Goal: Task Accomplishment & Management: Manage account settings

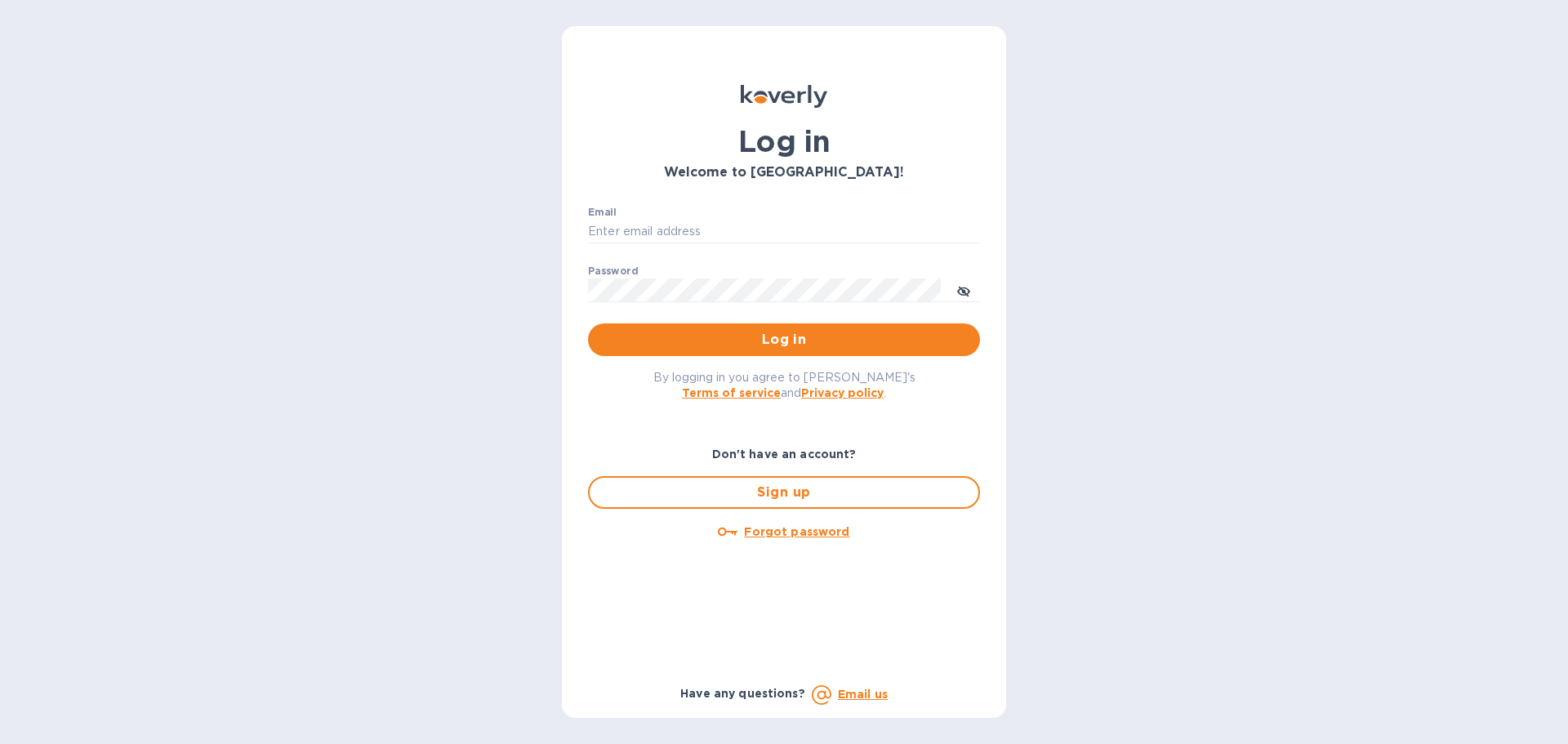
type input "[PERSON_NAME][EMAIL_ADDRESS][DOMAIN_NAME]"
click at [704, 312] on p "​" at bounding box center [784, 313] width 392 height 18
click at [703, 323] on p "​" at bounding box center [784, 313] width 392 height 18
click at [692, 345] on span "Log in" at bounding box center [784, 339] width 365 height 19
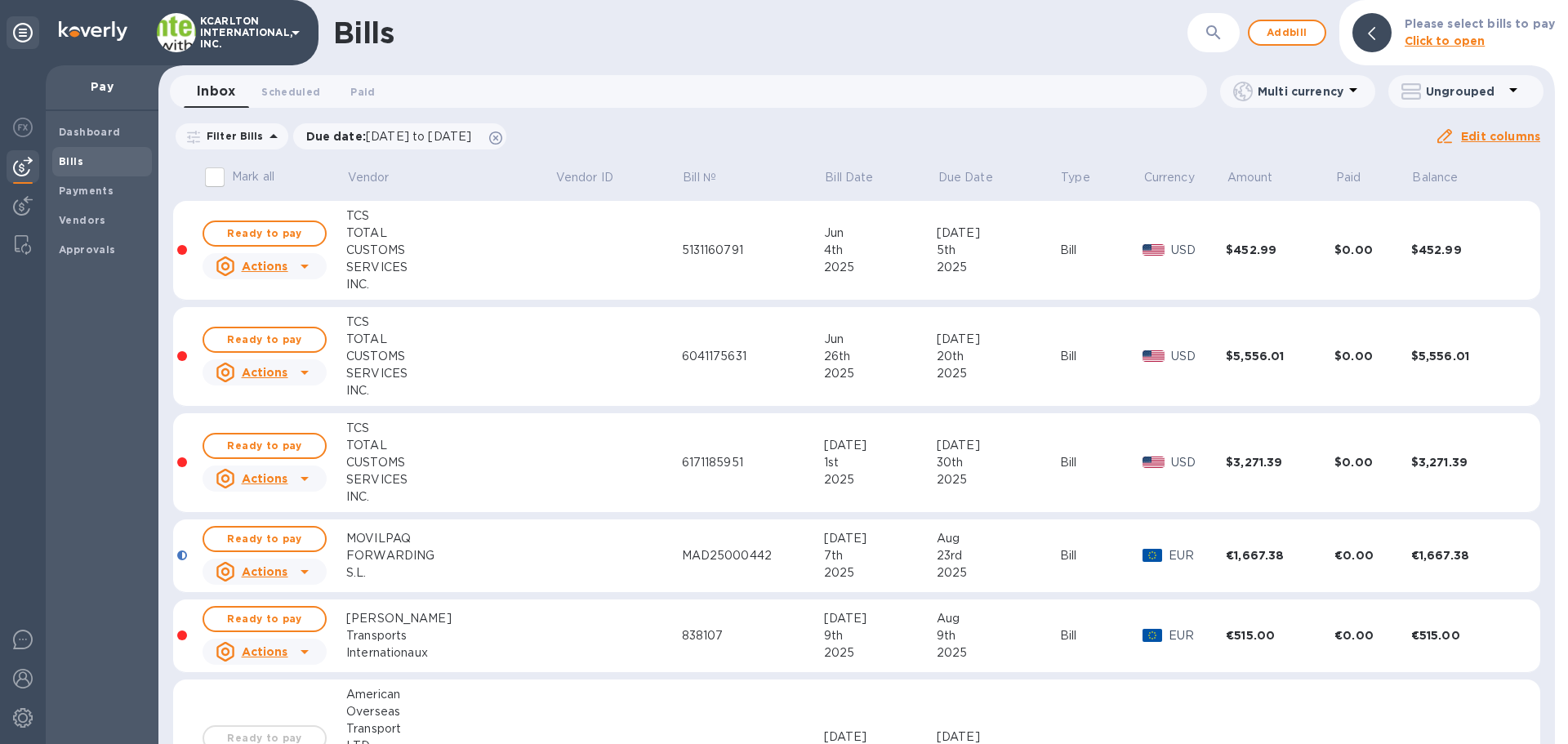
click at [1222, 20] on button "button" at bounding box center [1213, 33] width 40 height 40
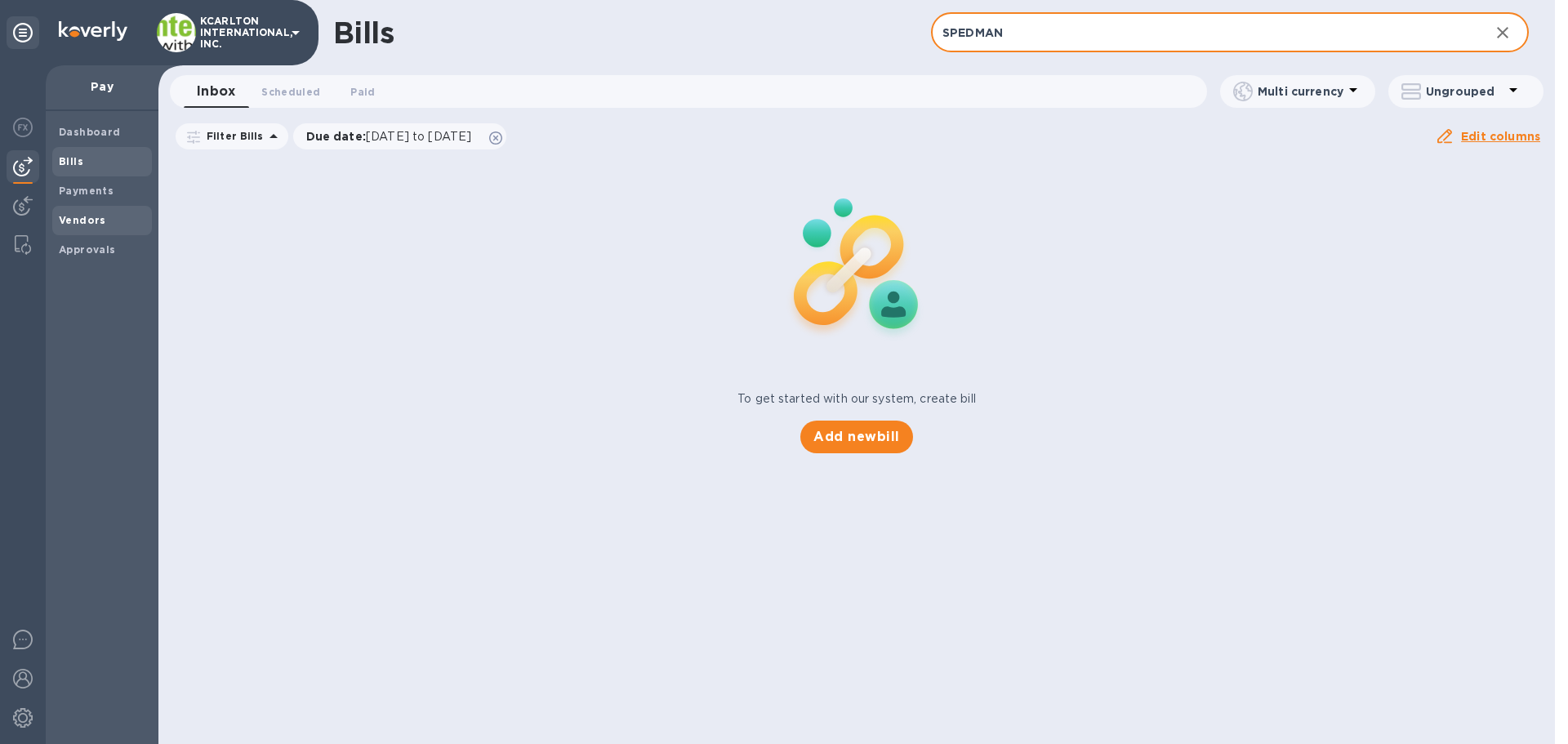
type input "SPEDMAN"
click at [70, 215] on b "Vendors" at bounding box center [82, 219] width 47 height 13
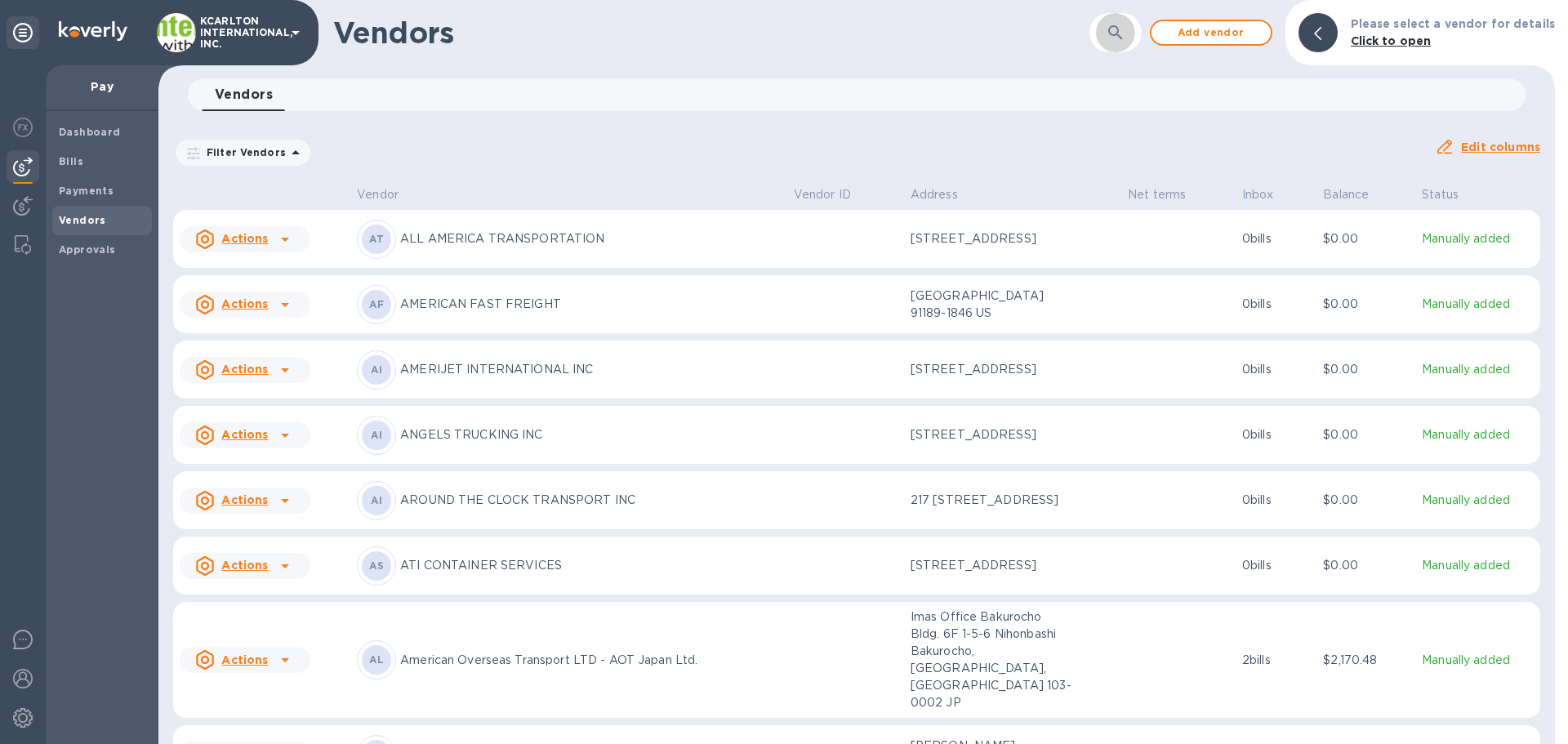
click at [1122, 30] on icon "button" at bounding box center [1116, 33] width 19 height 19
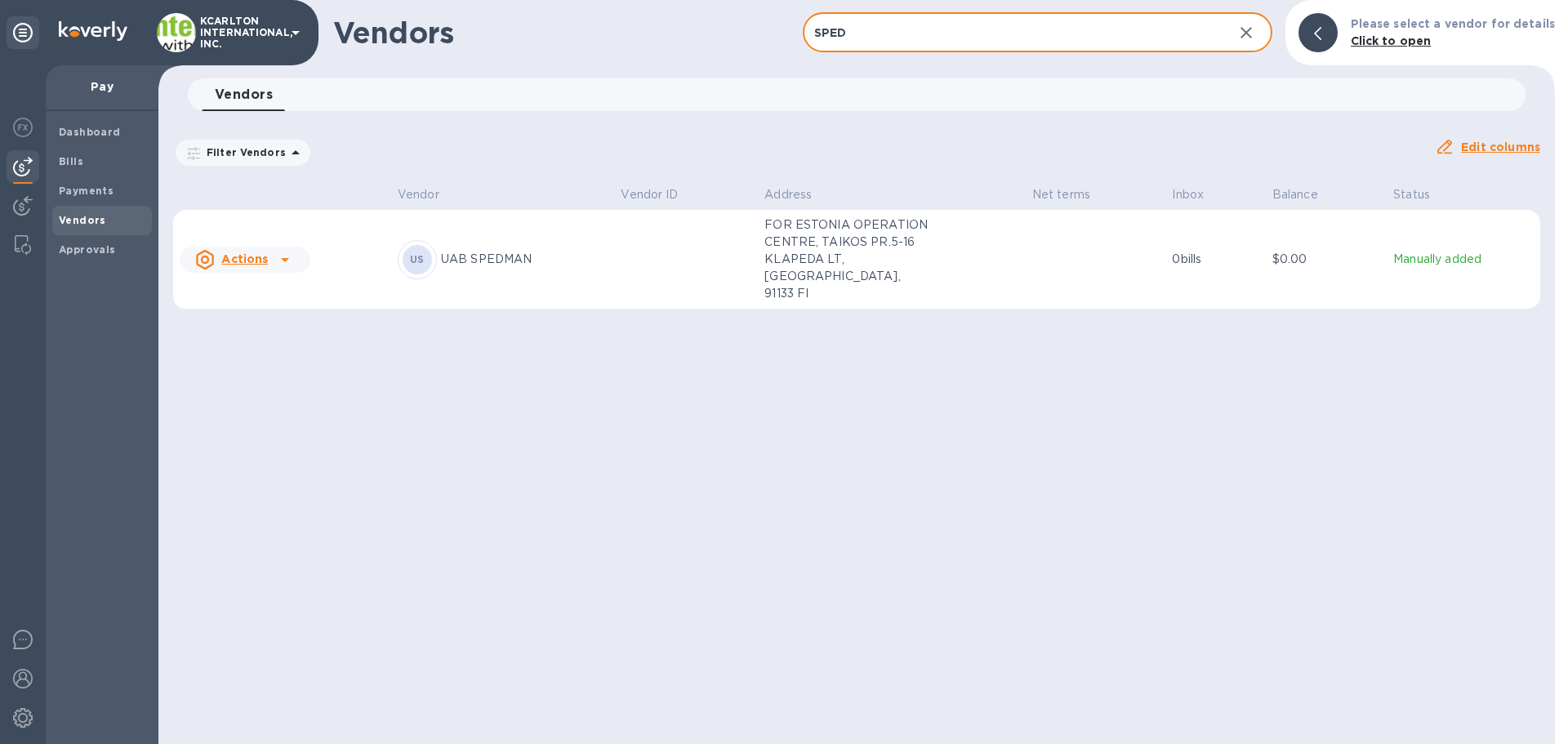
type input "SPED"
click at [476, 250] on p "UAB SPEDMAN" at bounding box center [524, 259] width 167 height 17
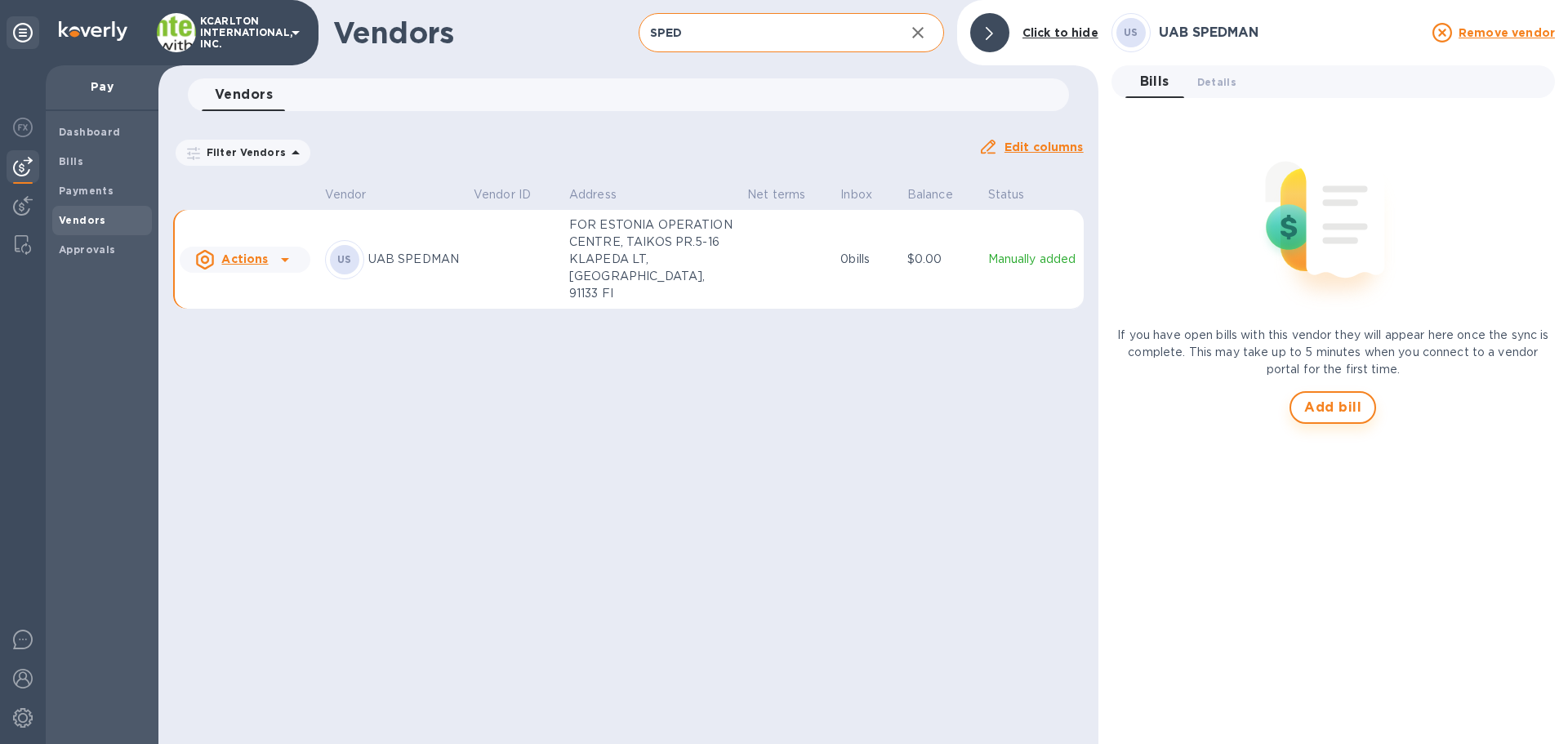
click at [1319, 405] on span "Add bill" at bounding box center [1332, 407] width 57 height 19
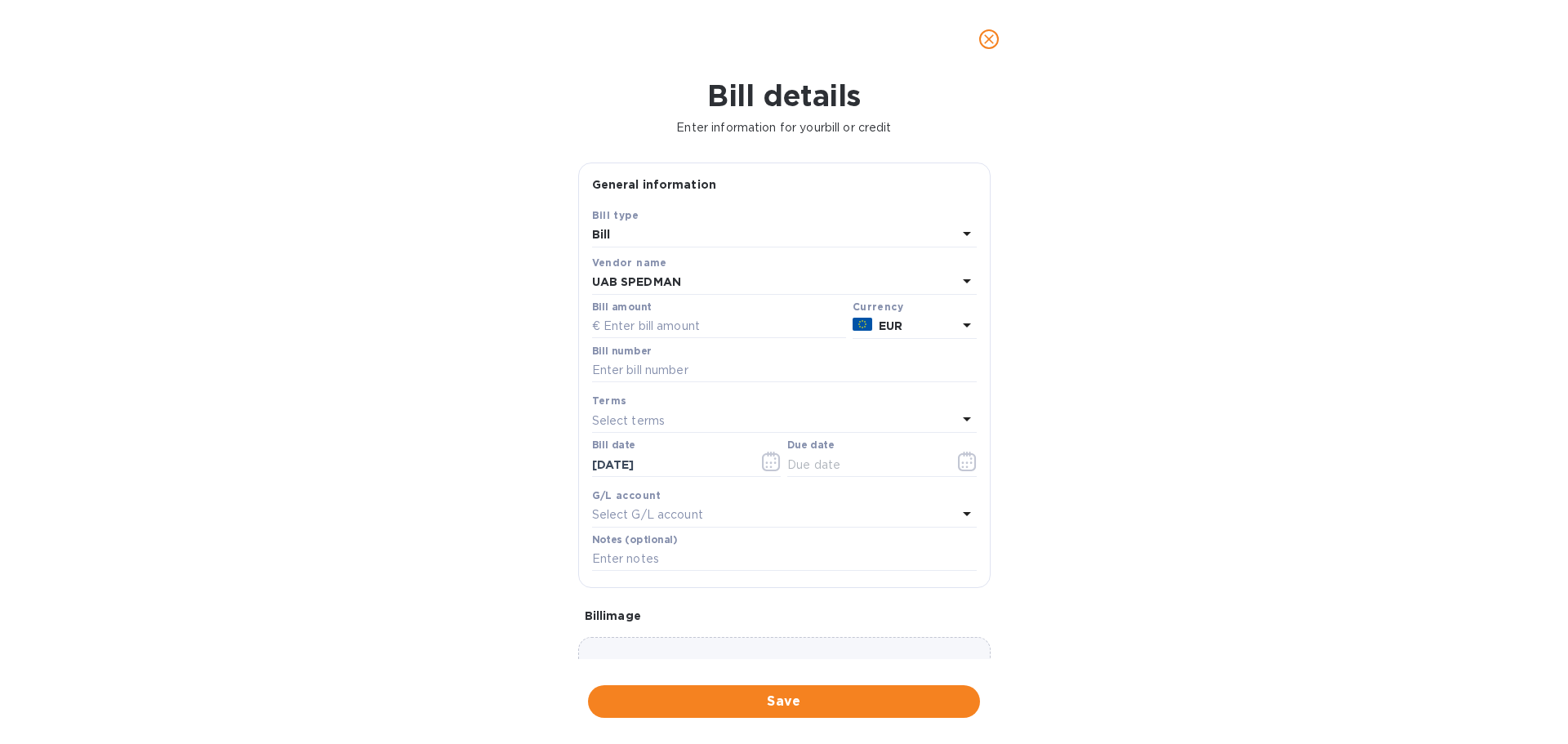
click at [400, 310] on div "Bill details Enter information for your bill or credit General information Save…" at bounding box center [784, 411] width 1568 height 666
click at [692, 289] on div "UAB SPEDMAN" at bounding box center [774, 282] width 365 height 23
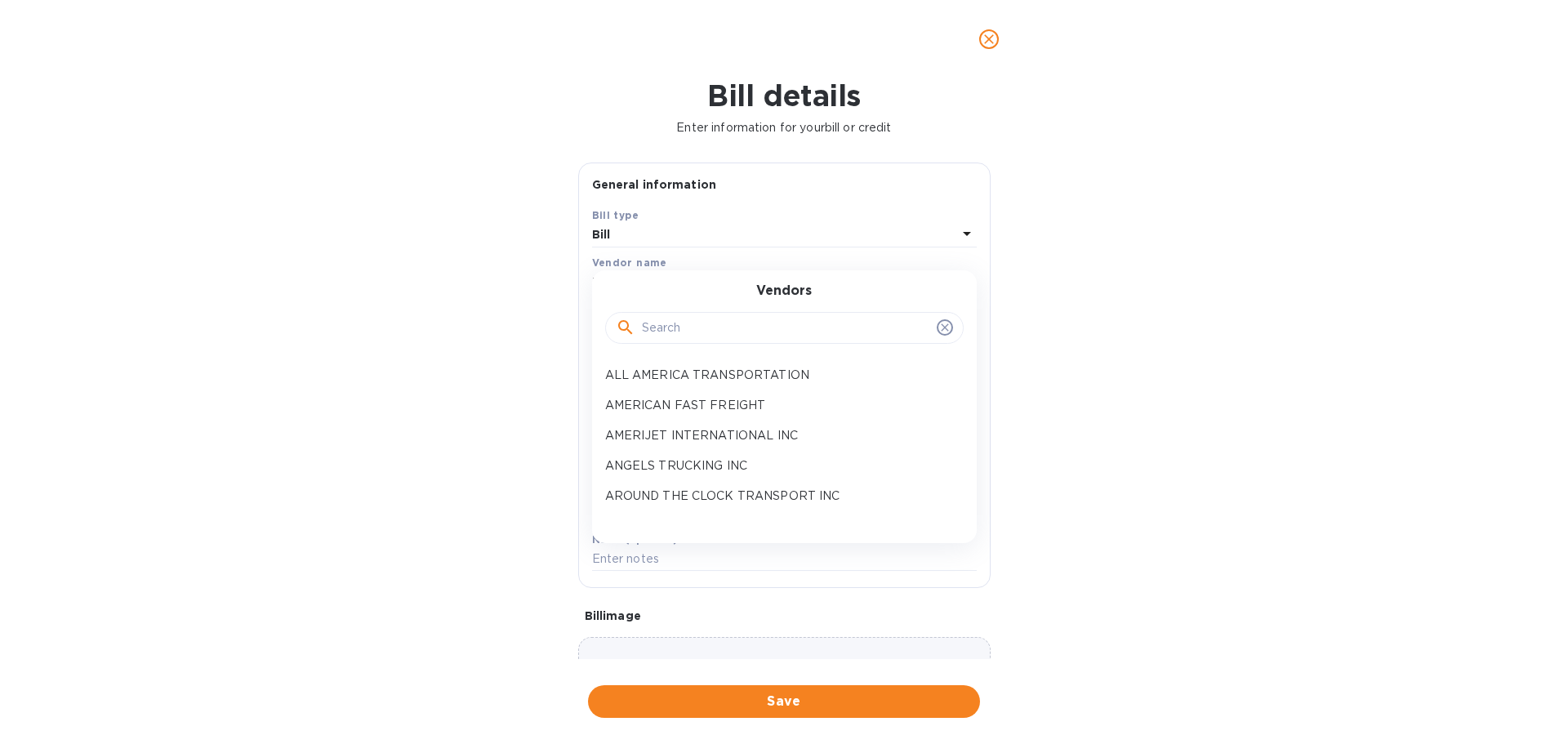
drag, startPoint x: 477, startPoint y: 320, endPoint x: 648, endPoint y: 318, distance: 171.0
click at [478, 320] on div "Bill details Enter information for your bill or credit General information Save…" at bounding box center [784, 411] width 1568 height 666
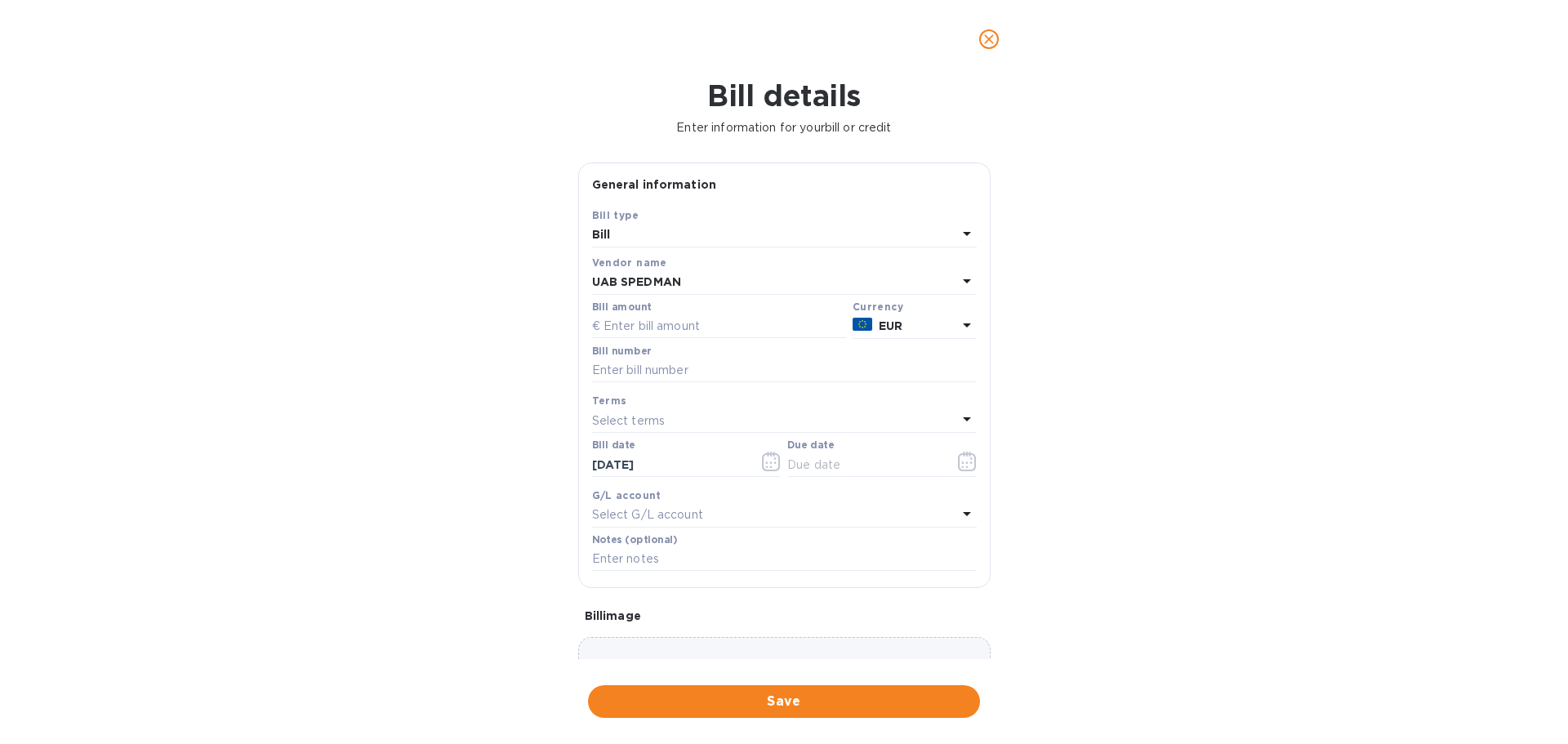
click at [940, 327] on p "EUR" at bounding box center [917, 327] width 78 height 17
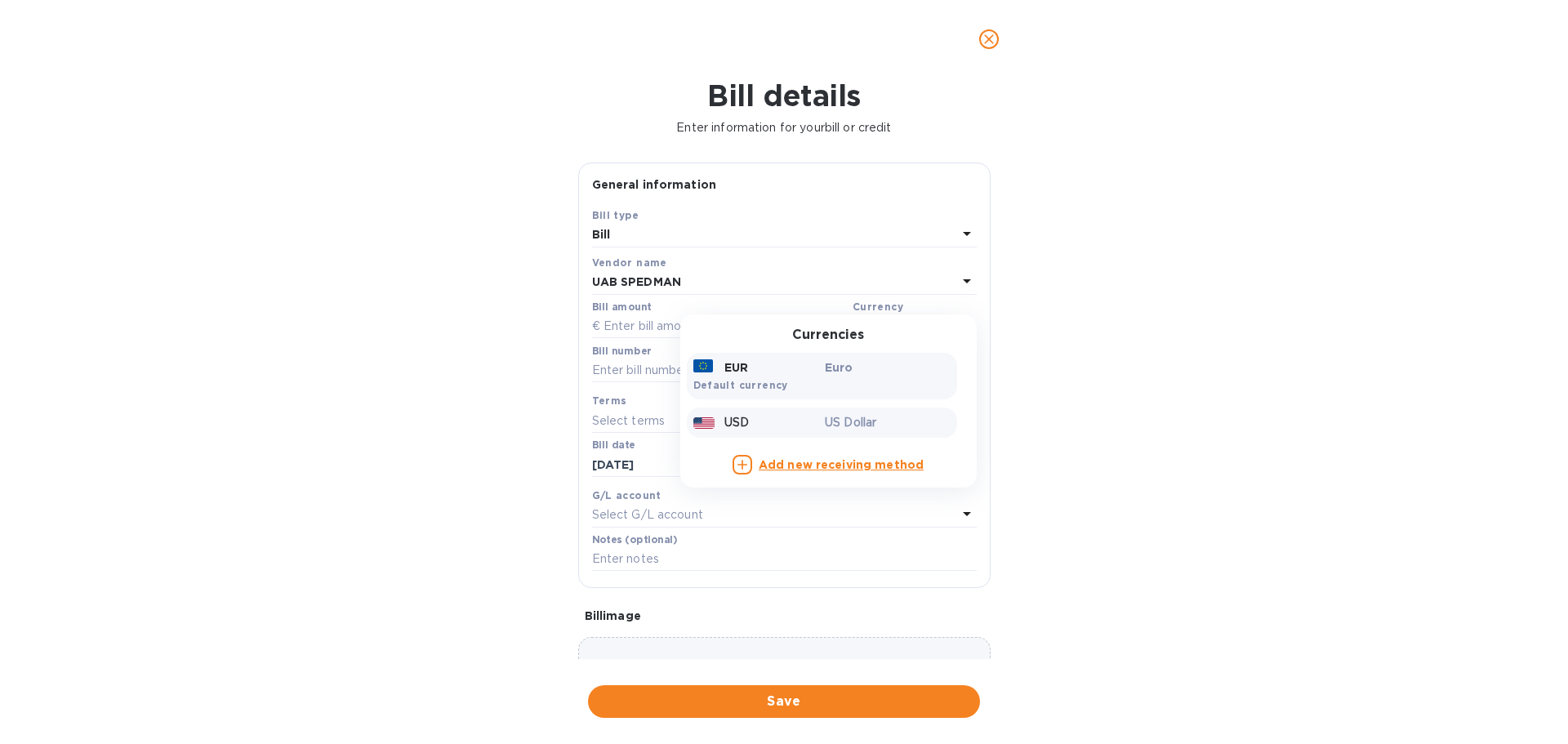
click at [724, 423] on p "USD" at bounding box center [736, 422] width 24 height 17
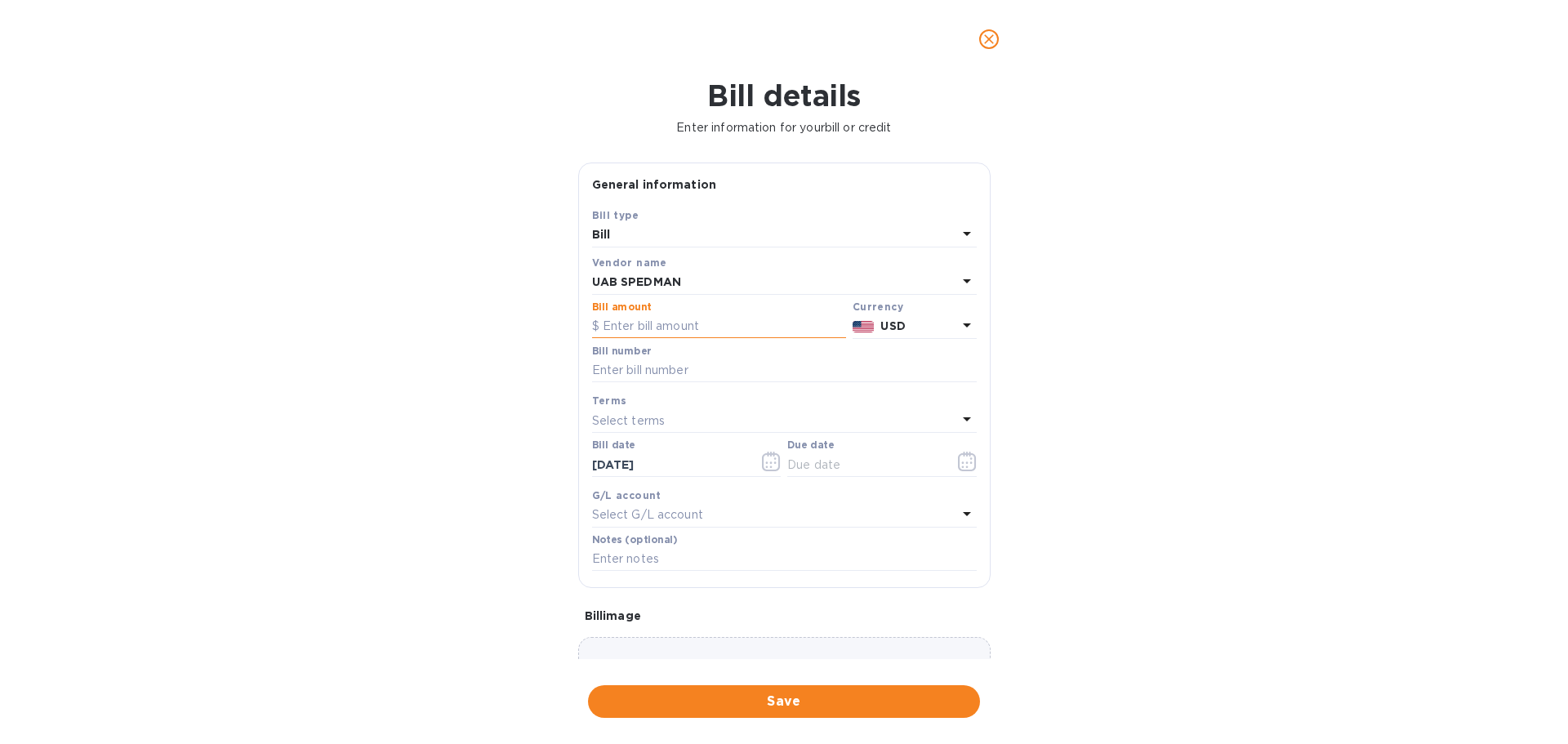
click at [654, 327] on input "text" at bounding box center [718, 326] width 254 height 24
click at [649, 281] on b "UAB SPEDMAN" at bounding box center [636, 282] width 89 height 14
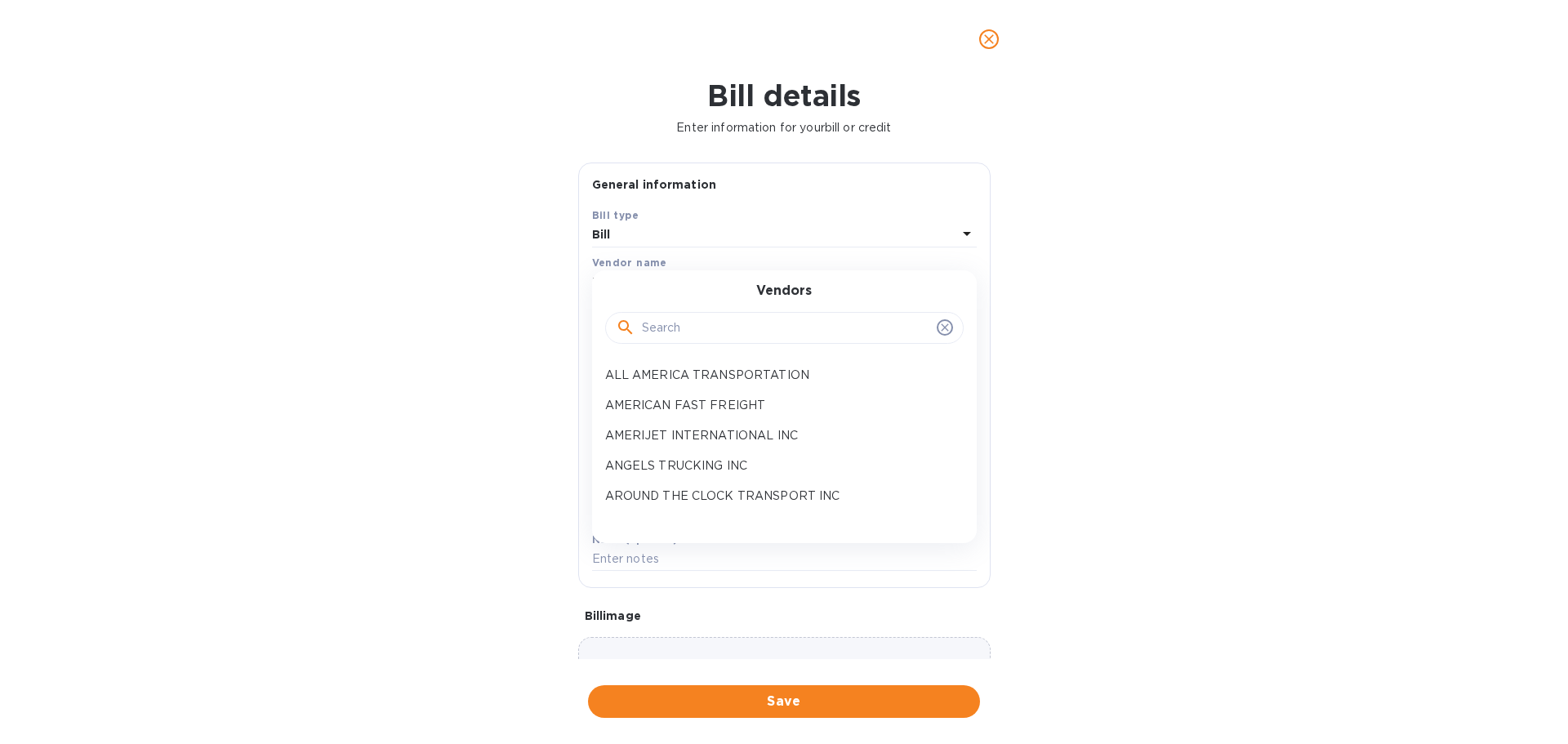
click at [407, 372] on div "Bill details Enter information for your bill or credit General information Save…" at bounding box center [784, 411] width 1568 height 666
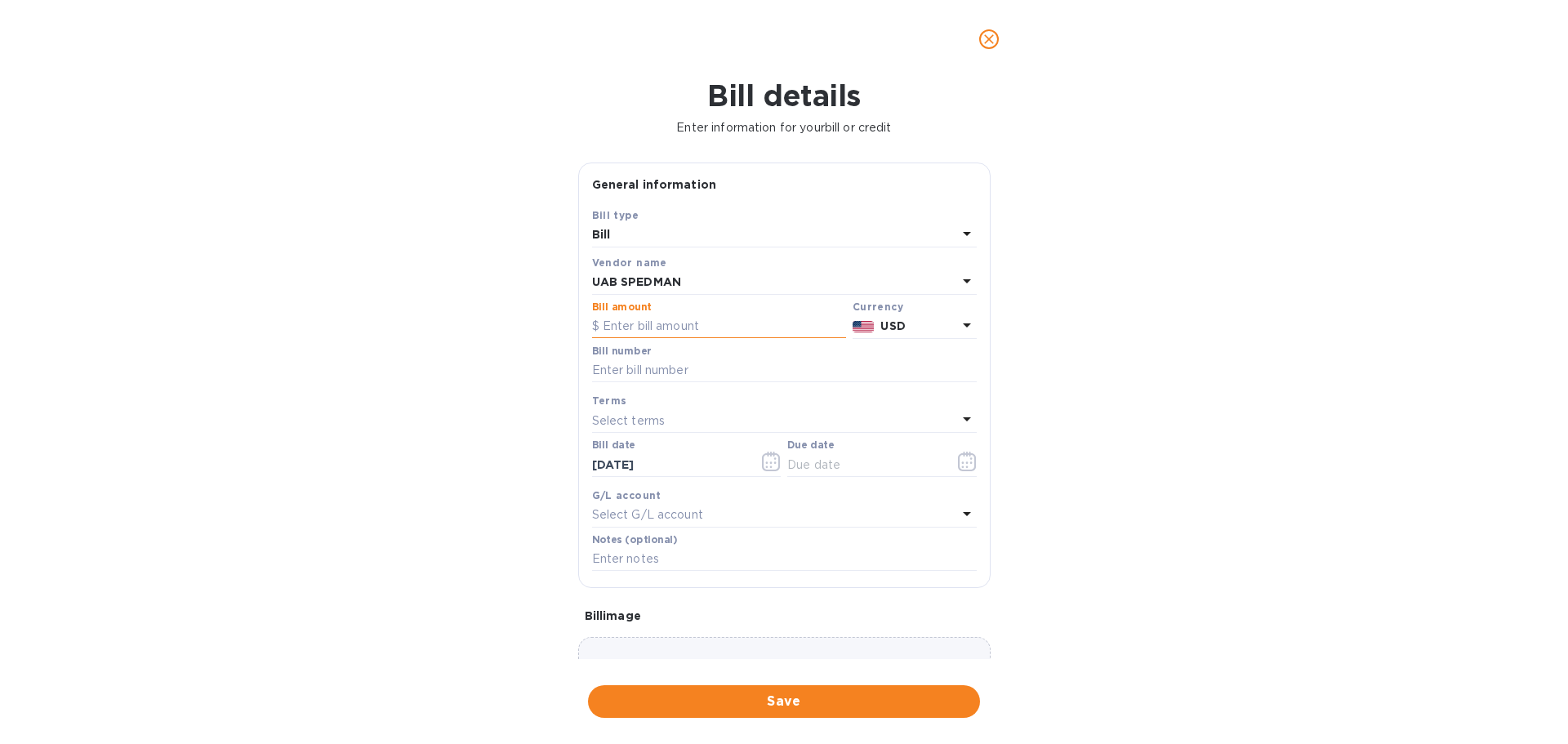
click at [692, 330] on input "text" at bounding box center [718, 326] width 254 height 24
type input "1,306.27"
type input "935934"
type input "[DATE]"
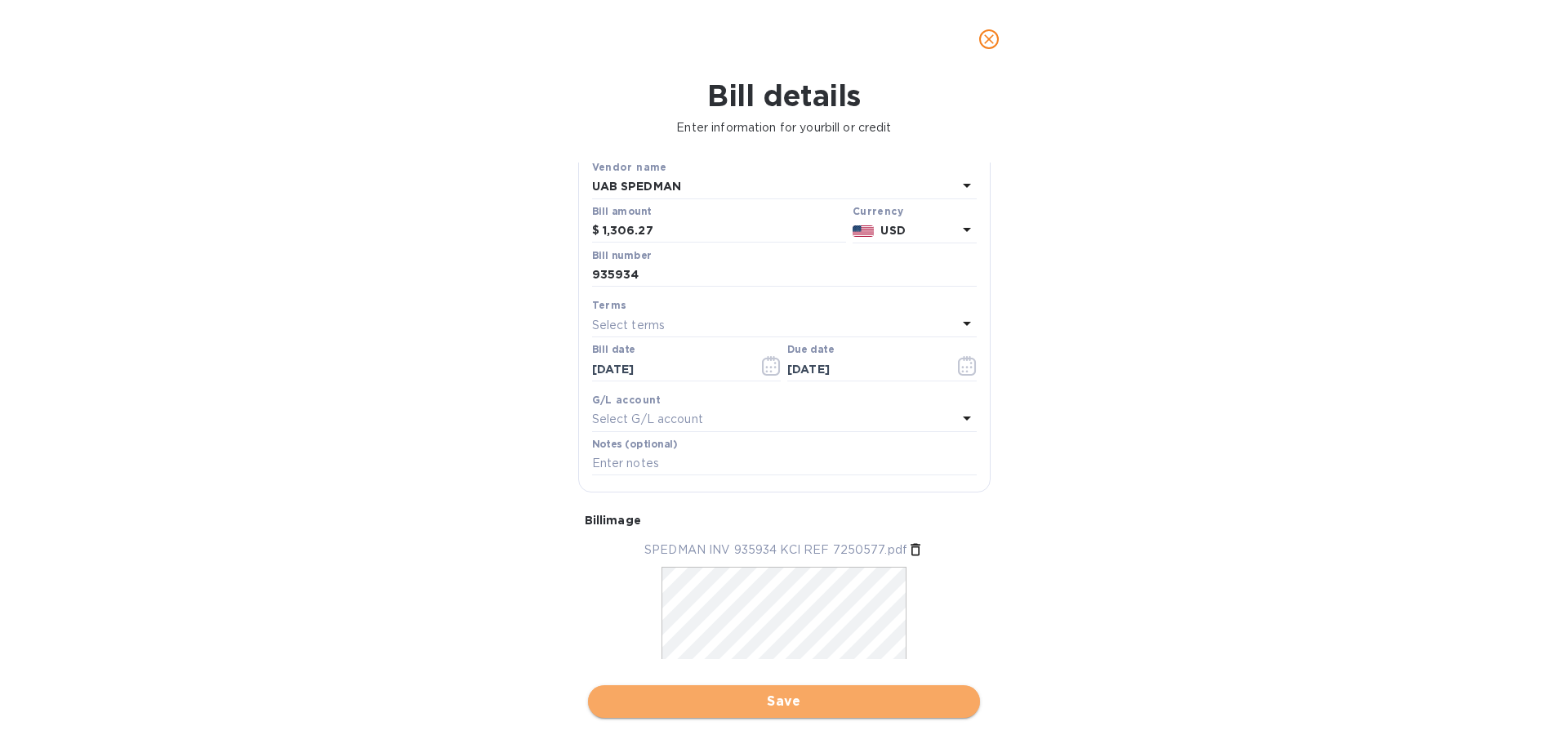
click at [761, 697] on span "Save" at bounding box center [784, 701] width 365 height 19
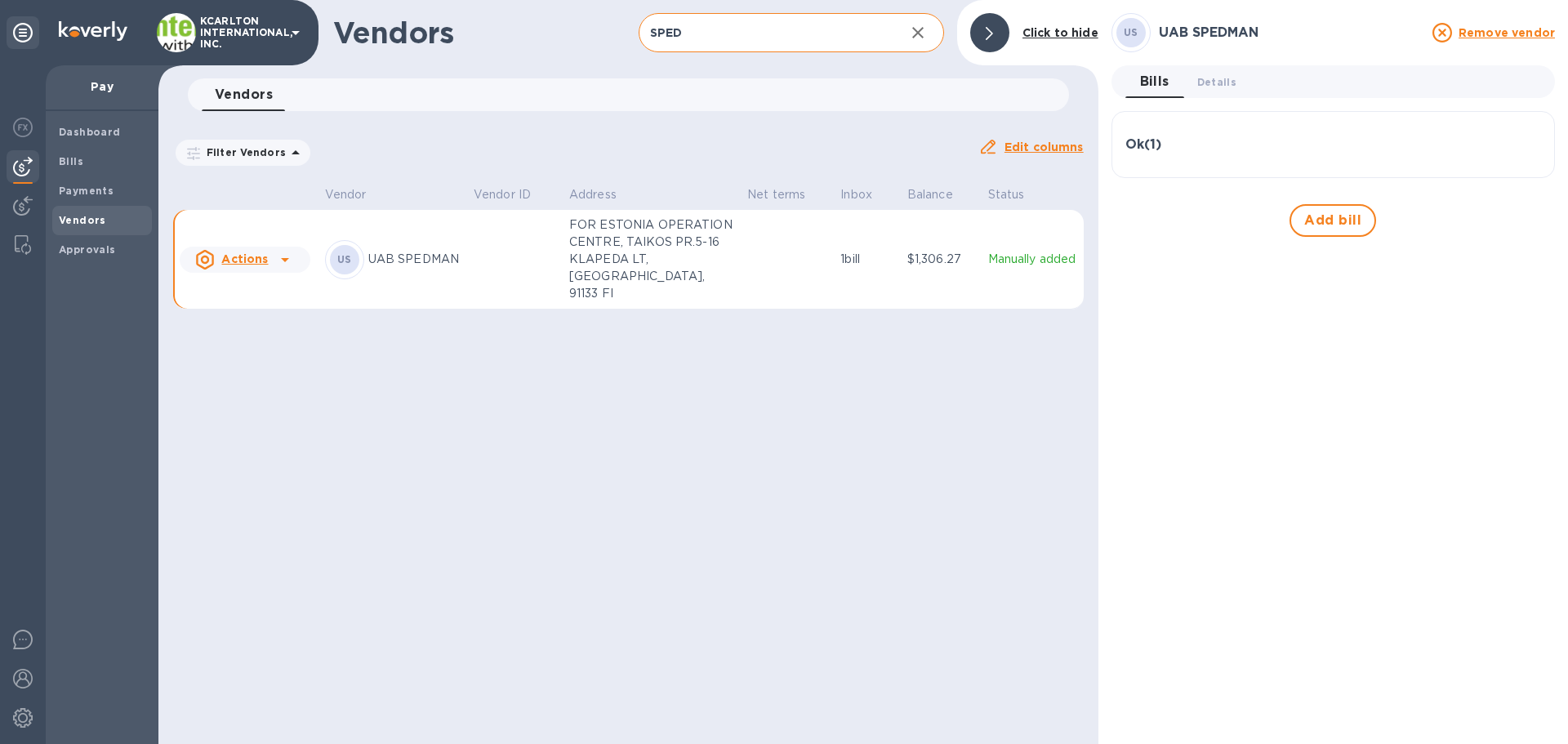
click at [1272, 492] on div "US UAB SPEDMAN Remove vendor Bills 0 Details 0 Ok ( 1 ) Bill № 935934 Bill Date…" at bounding box center [1333, 372] width 444 height 718
